Goal: Communication & Community: Answer question/provide support

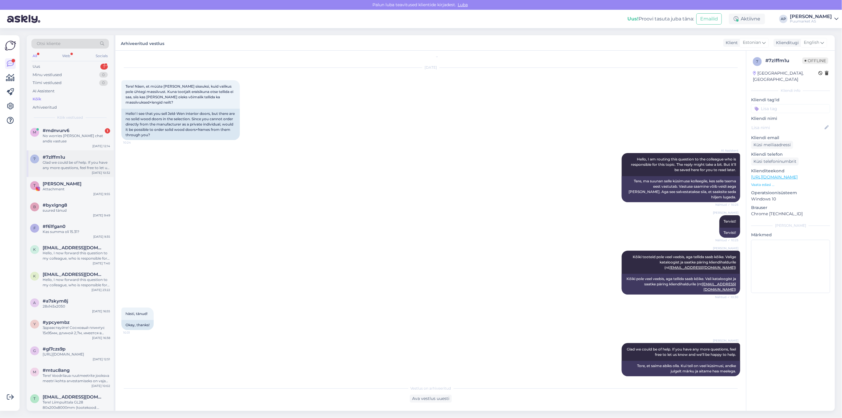
click at [71, 150] on div "7 #7zlffm1u Glad we could be of help. If you have any more questions, feel free…" at bounding box center [70, 163] width 87 height 27
click at [70, 137] on div "No worries [PERSON_NAME] chat andis vastuse" at bounding box center [77, 138] width 68 height 11
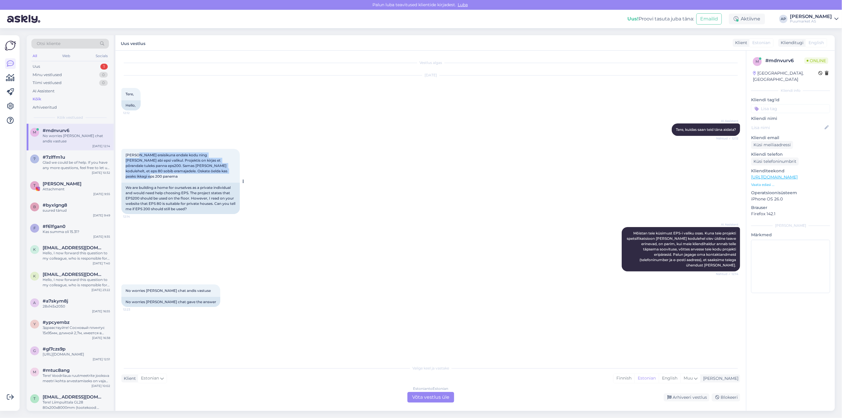
drag, startPoint x: 139, startPoint y: 153, endPoint x: 224, endPoint y: 175, distance: 87.6
click at [224, 175] on div "[PERSON_NAME] eraisikuna endale kodu ning [PERSON_NAME] abi epsi valikul. Proje…" at bounding box center [180, 166] width 118 height 34
click at [223, 174] on div "[PERSON_NAME] eraisikuna endale kodu ning [PERSON_NAME] abi epsi valikul. Proje…" at bounding box center [180, 166] width 118 height 34
click at [423, 396] on div "Estonian to Estonian Võta vestlus üle" at bounding box center [431, 397] width 47 height 11
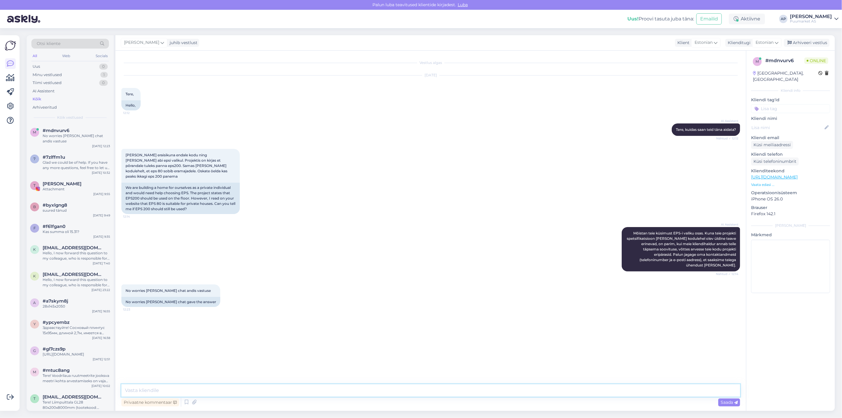
click at [375, 390] on textarea at bounding box center [430, 390] width 619 height 12
drag, startPoint x: 206, startPoint y: 392, endPoint x: 91, endPoint y: 383, distance: 115.8
click at [102, 386] on div "Otsi kliente All Web Socials Uus 0 Minu vestlused 1 Tiimi vestlused 0 AI Assist…" at bounding box center [431, 223] width 809 height 376
paste textarea "Energiatõhususe miinimum"
type textarea "Energiatõhususe miinimumnõuded"
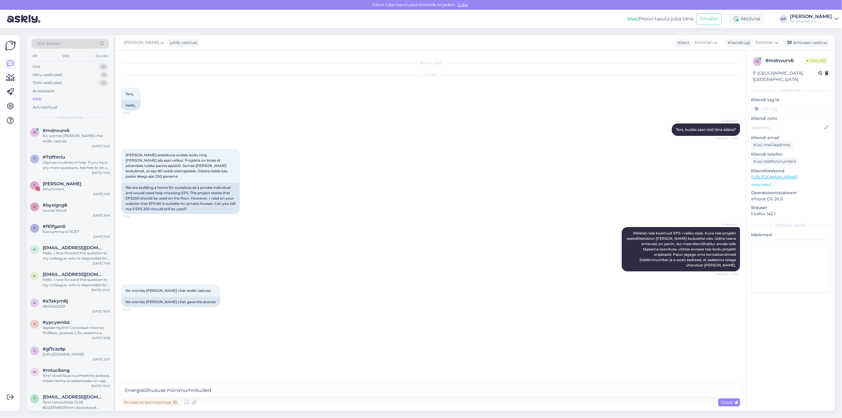
click at [745, 401] on div "Vestlus algas [DATE] Tere, 12:12 Hello, AI Assistent [PERSON_NAME], kuidas saan…" at bounding box center [431, 231] width 631 height 360
click at [736, 404] on icon at bounding box center [737, 403] width 4 height 4
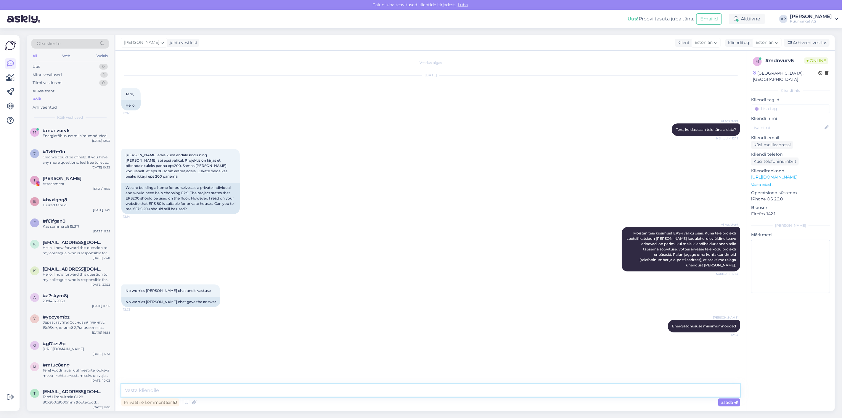
click at [611, 388] on textarea at bounding box center [430, 390] width 619 height 12
click at [562, 348] on div "Vestlus algas [DATE] Tere, 12:12 Hello, AI Assistent [PERSON_NAME], kuidas saan…" at bounding box center [433, 218] width 624 height 323
click at [300, 384] on textarea at bounding box center [430, 390] width 619 height 12
drag, startPoint x: 325, startPoint y: 389, endPoint x: 0, endPoint y: 383, distance: 324.7
click at [0, 383] on div "Võimalused Veendu, et Askly loob sulle väärtust. Sulge Ühenda FB ja IG sõnumid …" at bounding box center [421, 223] width 842 height 390
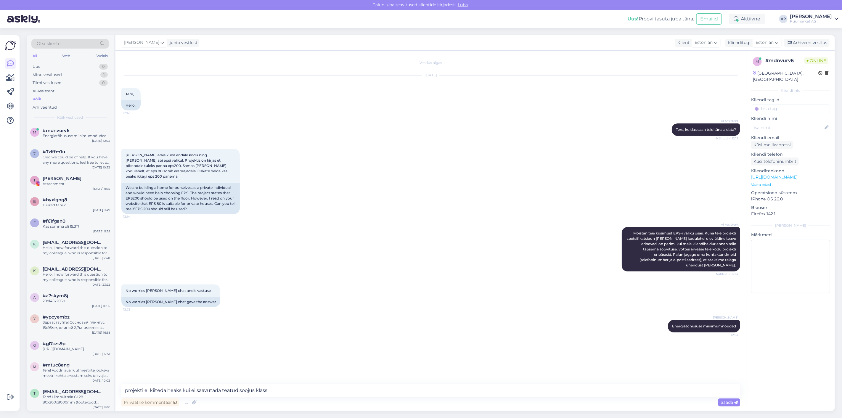
click at [661, 321] on div "[PERSON_NAME] Energiatõhususe miinimumnõuded 12:24" at bounding box center [430, 326] width 619 height 25
drag, startPoint x: 666, startPoint y: 315, endPoint x: 706, endPoint y: 315, distance: 40.0
click at [706, 320] on div "[PERSON_NAME] Energiatõhususe miinimumnõuded 12:24" at bounding box center [704, 326] width 72 height 12
click at [546, 321] on div "[PERSON_NAME] Energiatõhususe miinimumnõuded 12:24" at bounding box center [430, 326] width 619 height 25
drag, startPoint x: 333, startPoint y: 390, endPoint x: 65, endPoint y: 375, distance: 269.1
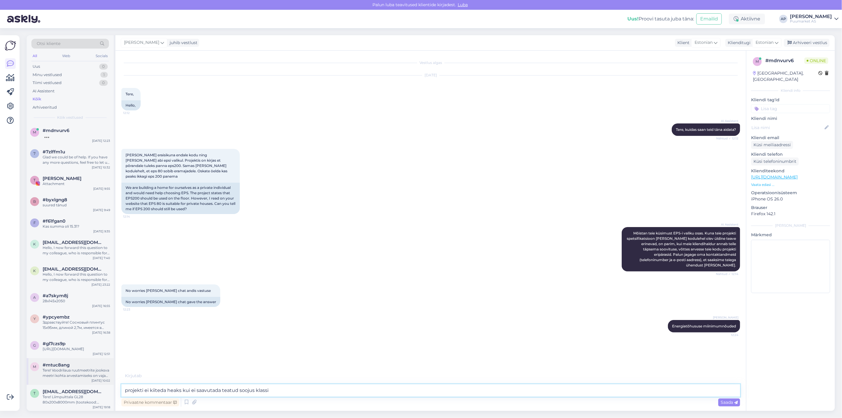
click at [66, 376] on div "Otsi kliente All Web Socials Uus 0 Minu vestlused 1 Tiimi vestlused 0 AI Assist…" at bounding box center [431, 223] width 809 height 376
click at [131, 389] on textarea "projekti ei kiiteda heaks kui ei saavutada teatud soojus klassi" at bounding box center [430, 390] width 619 height 12
click at [126, 391] on textarea "projekti ei kiiteda heaks kui ei saavutada teatud soojus klassi" at bounding box center [430, 390] width 619 height 12
click at [128, 391] on textarea "projekti ei kiiteda heaks kui ei saavutada teatud soojus klassi" at bounding box center [430, 390] width 619 height 12
drag, startPoint x: 166, startPoint y: 390, endPoint x: 351, endPoint y: 387, distance: 184.3
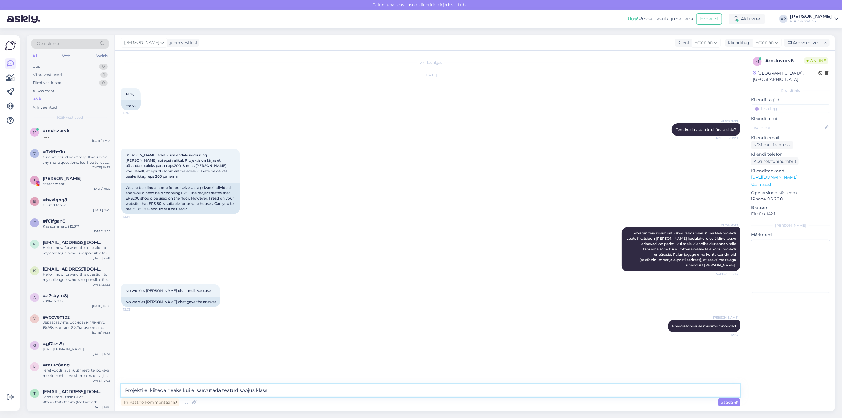
click at [351, 387] on textarea "Projekti ei kiiteda heaks kui ei saavutada teatud soojus klassi" at bounding box center [430, 390] width 619 height 12
click at [303, 336] on div "Vestlus algas [DATE] Tere, 12:12 Hello, AI Assistent [PERSON_NAME], kuidas saan…" at bounding box center [433, 218] width 624 height 323
drag, startPoint x: 187, startPoint y: 164, endPoint x: 201, endPoint y: 166, distance: 15.0
click at [201, 166] on span "[PERSON_NAME] eraisikuna endale kodu ning [PERSON_NAME] abi epsi valikul. Proje…" at bounding box center [177, 166] width 103 height 26
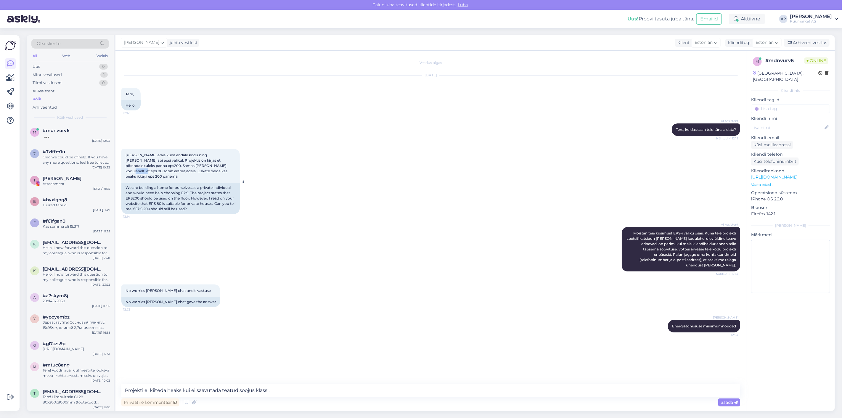
click at [201, 166] on span "[PERSON_NAME] eraisikuna endale kodu ning [PERSON_NAME] abi epsi valikul. Proje…" at bounding box center [177, 166] width 103 height 26
drag, startPoint x: 186, startPoint y: 170, endPoint x: 219, endPoint y: 171, distance: 33.2
click at [219, 171] on div "[PERSON_NAME] eraisikuna endale kodu ning [PERSON_NAME] abi epsi valikul. Proje…" at bounding box center [180, 166] width 118 height 34
click at [153, 167] on span "[PERSON_NAME] eraisikuna endale kodu ning [PERSON_NAME] abi epsi valikul. Proje…" at bounding box center [177, 166] width 103 height 26
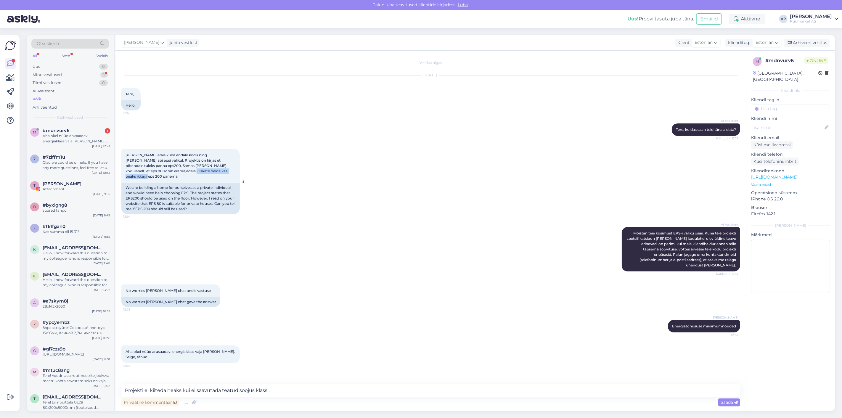
drag, startPoint x: 188, startPoint y: 171, endPoint x: 208, endPoint y: 171, distance: 19.3
click at [208, 171] on span "[PERSON_NAME] eraisikuna endale kodu ning [PERSON_NAME] abi epsi valikul. Proje…" at bounding box center [177, 166] width 103 height 26
click at [222, 314] on div "[PERSON_NAME] Energiatõhususe miinimumnõuded 12:24" at bounding box center [430, 326] width 619 height 25
click at [281, 392] on textarea "Projekti ei kiiteda heaks kui ei saavutada teatud soojus klassi." at bounding box center [430, 390] width 619 height 12
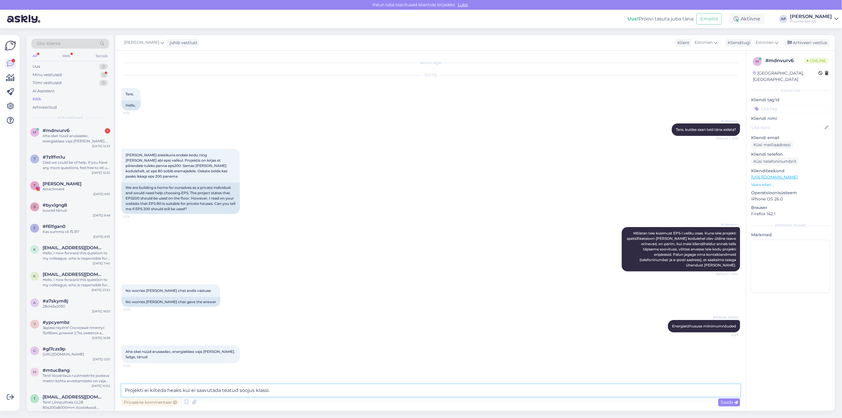
drag, startPoint x: 134, startPoint y: 392, endPoint x: 272, endPoint y: 390, distance: 138.0
click at [272, 390] on textarea "Projekti ei kiiteda heaks kui ei saavutada teatud soojus klassi." at bounding box center [430, 390] width 619 height 12
drag, startPoint x: 273, startPoint y: 390, endPoint x: 276, endPoint y: 388, distance: 3.5
click at [273, 390] on textarea "Projekti ei kiiteda heaks kui ei saavutada teatud soojus klassi." at bounding box center [430, 390] width 619 height 12
click at [283, 388] on textarea "Projekti ei kiiteda heaks kui ei saavutada teatud soojus klassi." at bounding box center [430, 390] width 619 height 12
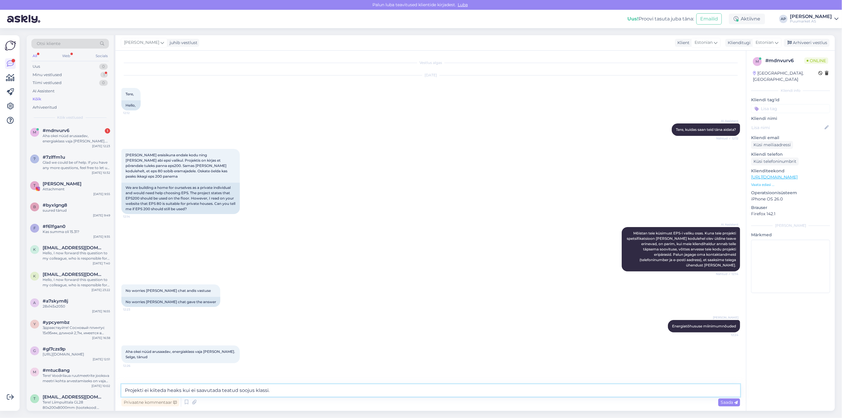
click at [287, 390] on textarea "Projekti ei kiiteda heaks kui ei saavutada teatud soojus klassi." at bounding box center [430, 390] width 619 height 12
drag, startPoint x: 297, startPoint y: 393, endPoint x: 128, endPoint y: 395, distance: 168.9
click at [128, 395] on textarea "Projekti ei kiiteda heaks kui ei saavutada teatud soojus klassi." at bounding box center [430, 390] width 619 height 12
type textarea "P"
click at [382, 339] on div "Aha okei nüüd arusaadav, energiaklass vaja [PERSON_NAME]. Selge, tänud 12:26" at bounding box center [430, 354] width 619 height 31
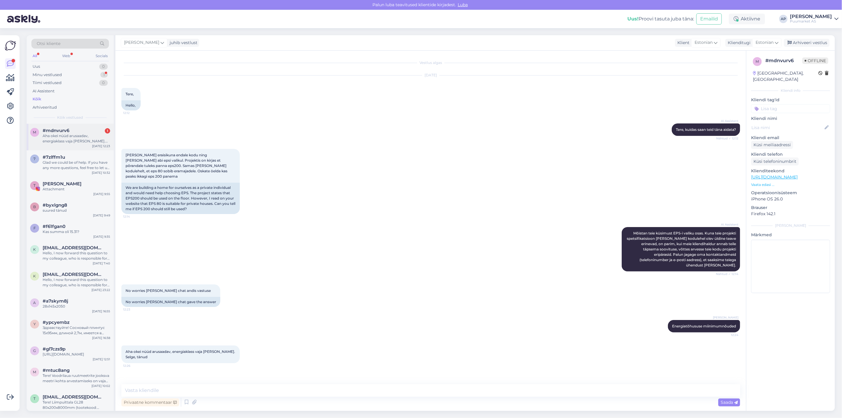
click at [58, 150] on div "m #mdnvurv6 1 Aha okei nüüd arusaadav, energiaklass vaja [PERSON_NAME]. Selge, …" at bounding box center [70, 137] width 87 height 27
click at [285, 288] on div "No worries [PERSON_NAME] chat andis vastuse 12:23 No worries [PERSON_NAME] chat…" at bounding box center [430, 296] width 619 height 36
click at [188, 404] on icon at bounding box center [186, 402] width 7 height 9
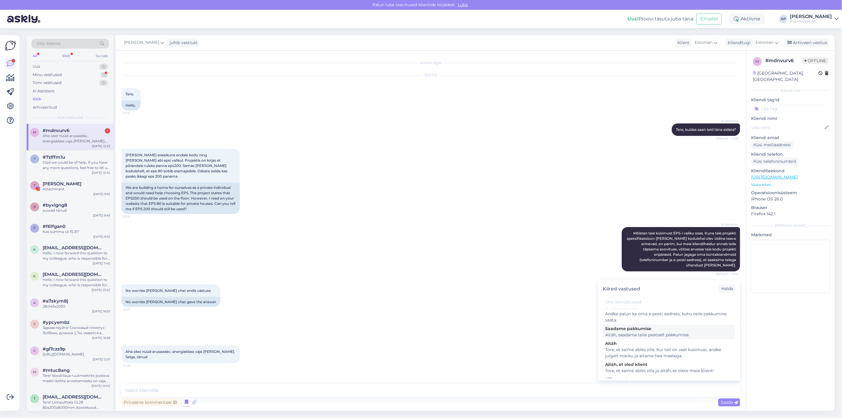
scroll to position [132, 0]
click at [639, 349] on div "Tore, et saime abiks olla. Kui teil on veel küsimusi, andke julgelt märku ja ai…" at bounding box center [669, 342] width 128 height 12
type textarea "Tore, et saime abiks olla. Kui teil on veel küsimusi, andke julgelt märku ja ai…"
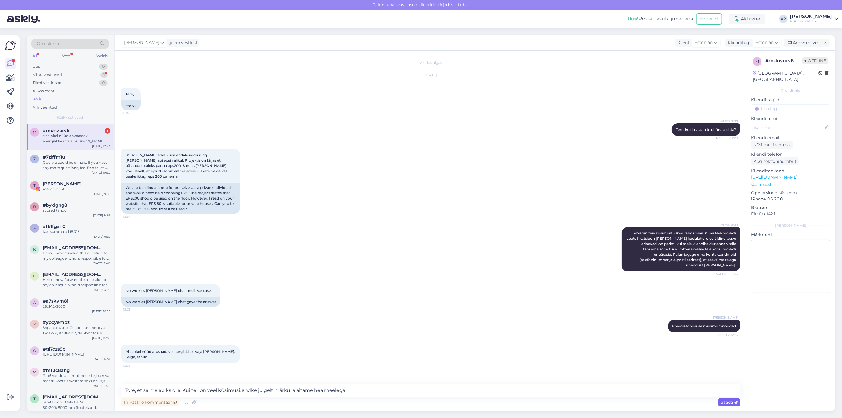
click at [733, 404] on span "Saada" at bounding box center [729, 402] width 17 height 5
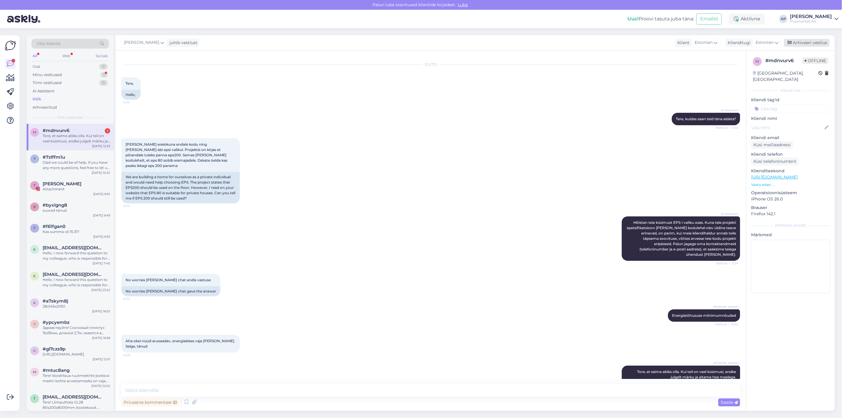
click at [806, 42] on div "Arhiveeri vestlus" at bounding box center [807, 43] width 46 height 8
